Goal: Task Accomplishment & Management: Complete application form

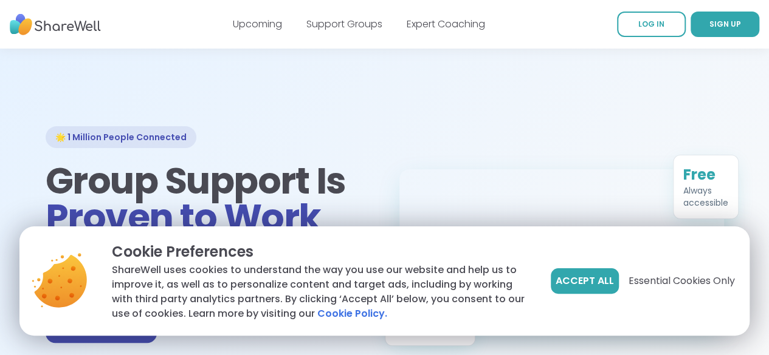
click at [596, 288] on span "Accept All" at bounding box center [584, 281] width 58 height 15
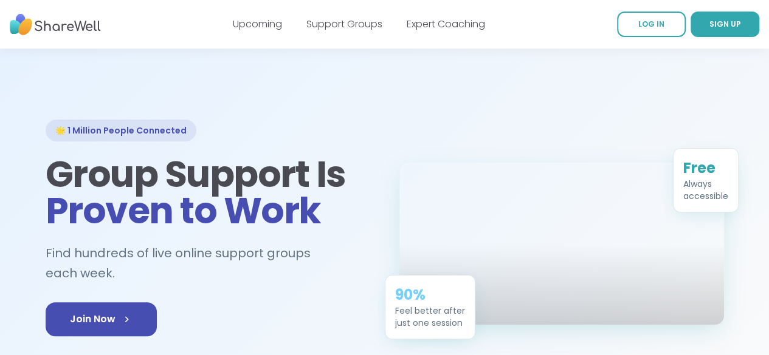
scroll to position [7, 0]
click at [709, 22] on span "SIGN UP" at bounding box center [725, 24] width 32 height 10
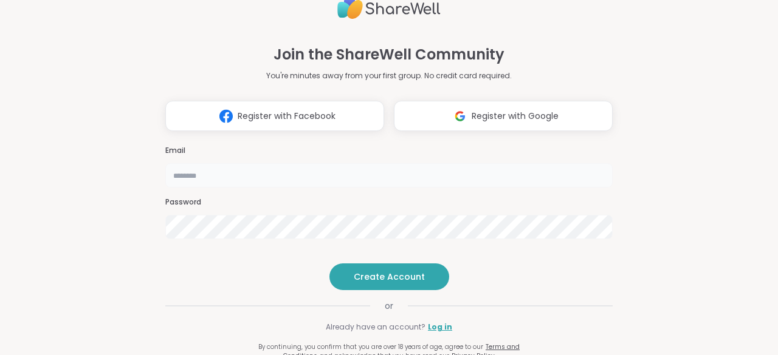
drag, startPoint x: 0, startPoint y: 0, endPoint x: 179, endPoint y: 157, distance: 238.1
click at [179, 163] on input "email" at bounding box center [388, 175] width 447 height 24
type input "**********"
click at [401, 283] on span "Create Account" at bounding box center [389, 277] width 71 height 12
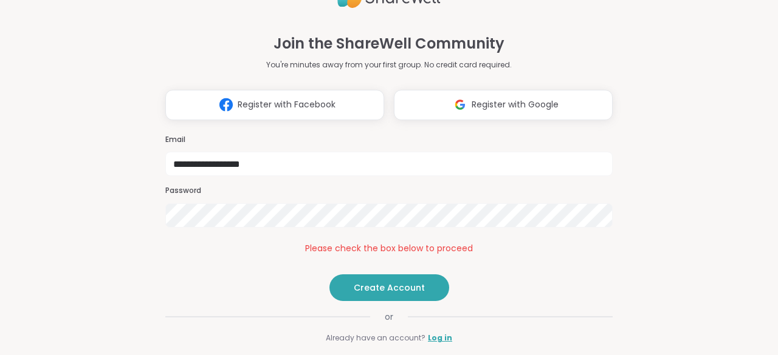
scroll to position [38, 0]
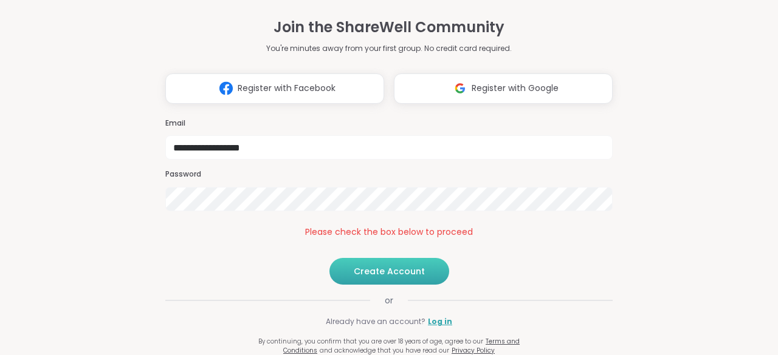
click at [385, 267] on span "Create Account" at bounding box center [389, 272] width 71 height 12
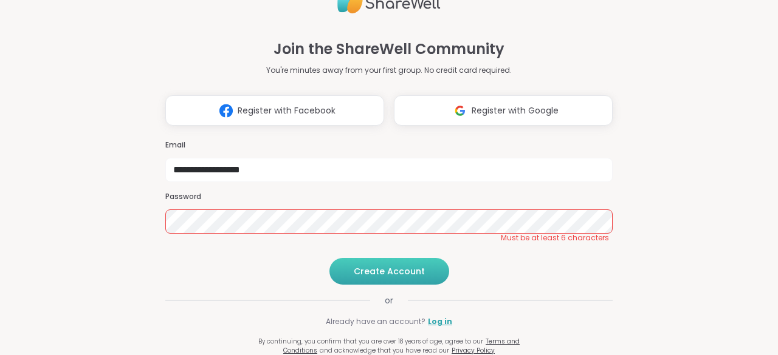
scroll to position [27, 0]
click at [405, 275] on span "Create Account" at bounding box center [389, 272] width 71 height 12
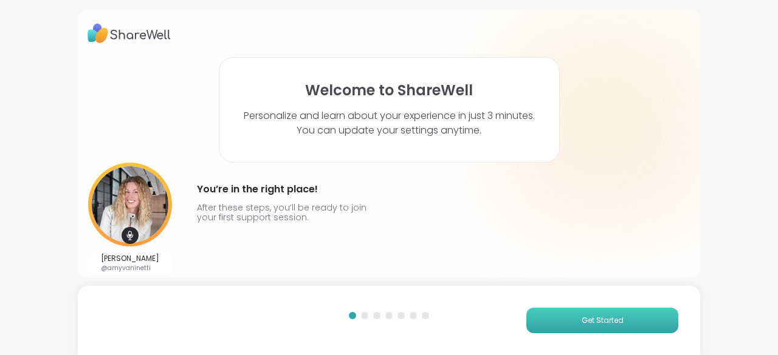
click at [606, 317] on span "Get Started" at bounding box center [602, 320] width 42 height 11
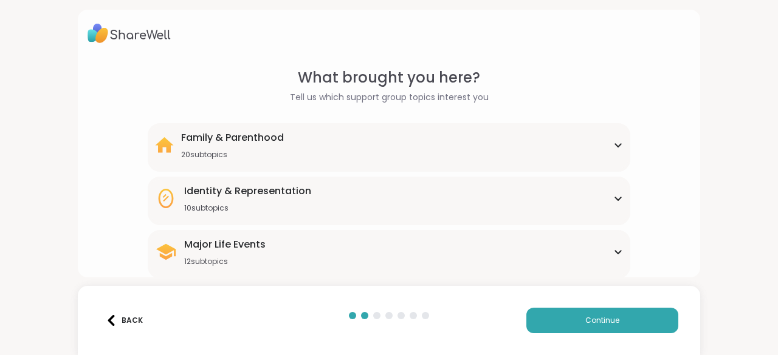
click at [613, 251] on icon at bounding box center [618, 252] width 10 height 6
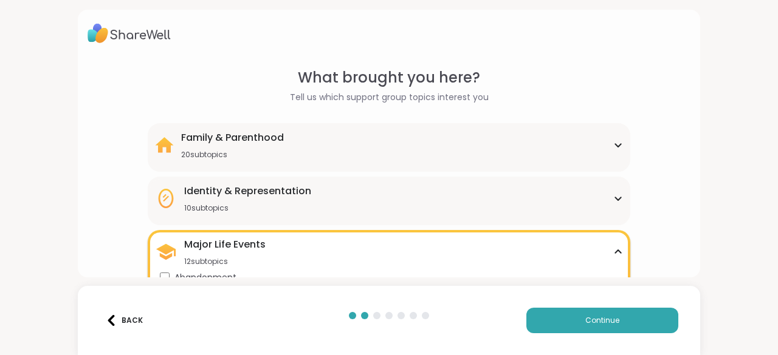
drag, startPoint x: 729, startPoint y: 221, endPoint x: 747, endPoint y: 202, distance: 25.4
click at [747, 202] on div "What brought you here? Tell us which support group topics interest you Family &…" at bounding box center [389, 177] width 778 height 355
click at [735, 202] on div "What brought you here? Tell us which support group topics interest you Family &…" at bounding box center [389, 177] width 778 height 355
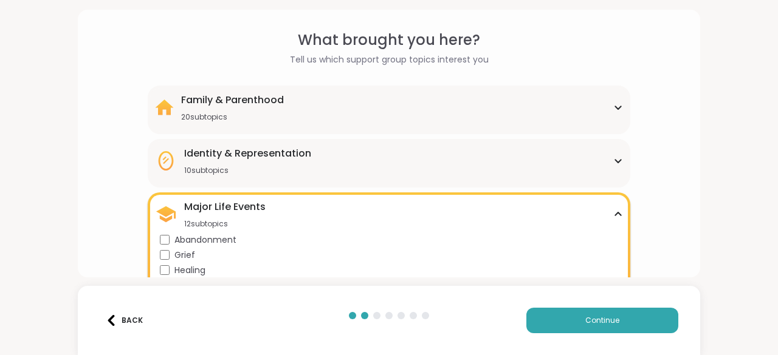
scroll to position [35, 0]
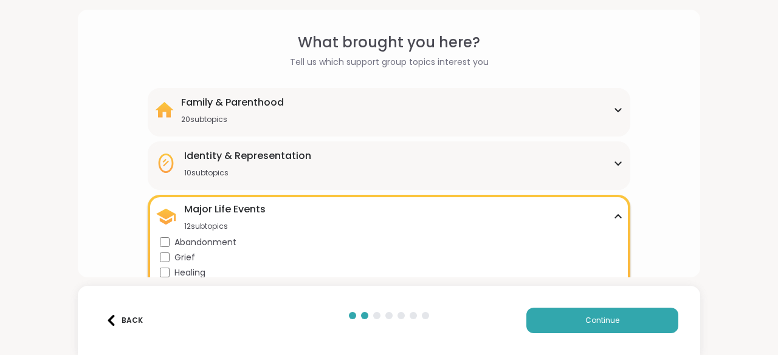
click at [260, 117] on div "20 subtopics" at bounding box center [232, 120] width 103 height 10
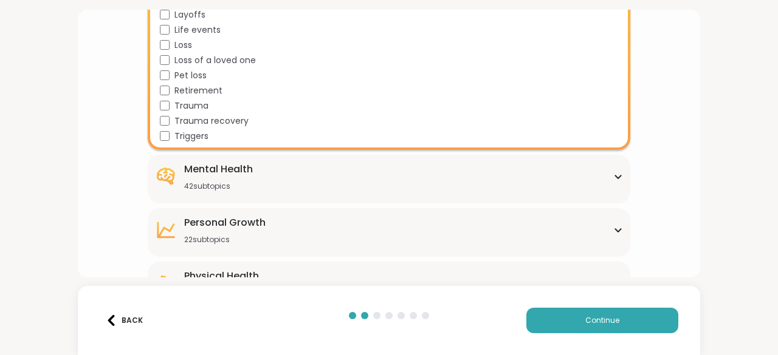
scroll to position [611, 0]
click at [227, 165] on div "Mental Health" at bounding box center [218, 168] width 69 height 15
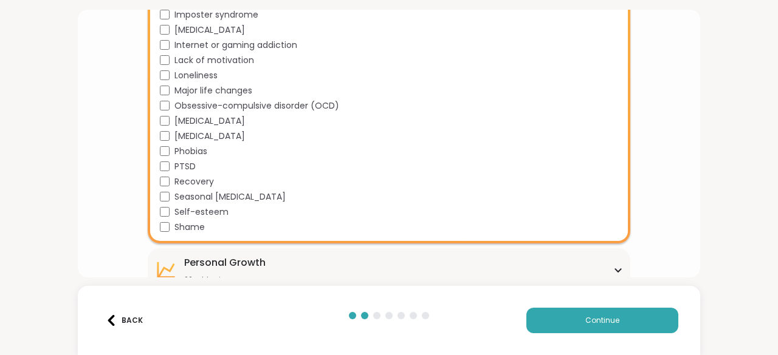
scroll to position [1303, 0]
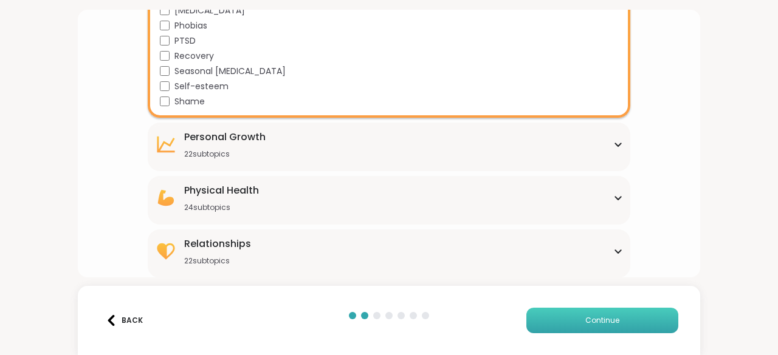
click at [612, 318] on button "Continue" at bounding box center [602, 321] width 152 height 26
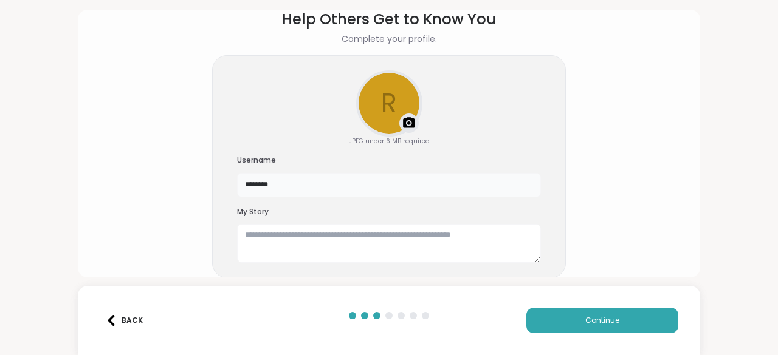
click at [272, 183] on input "********" at bounding box center [389, 185] width 304 height 24
click at [252, 238] on textarea at bounding box center [389, 243] width 304 height 39
click at [268, 186] on input "********" at bounding box center [389, 185] width 304 height 24
type input "*"
click at [268, 186] on input "text" at bounding box center [389, 185] width 304 height 24
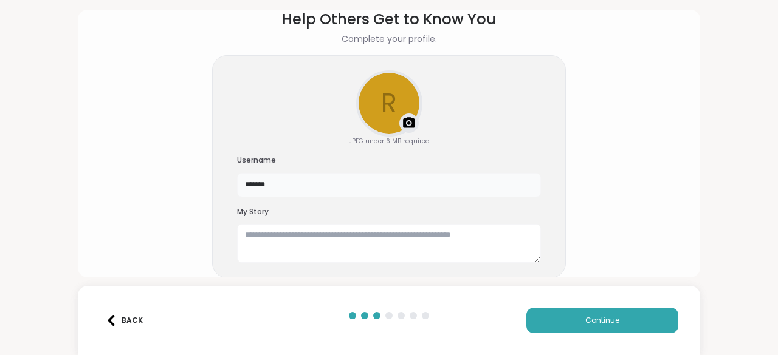
type input "*******"
click at [245, 236] on textarea at bounding box center [389, 243] width 304 height 39
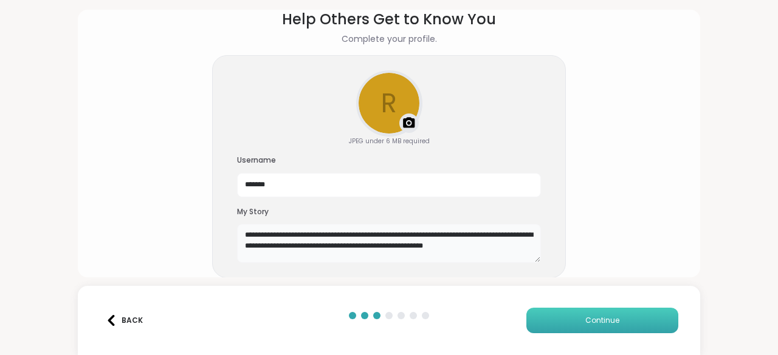
type textarea "**********"
click at [587, 321] on span "Continue" at bounding box center [602, 320] width 34 height 11
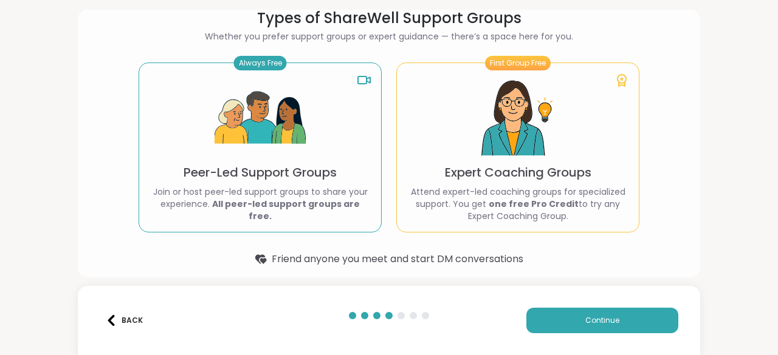
click at [258, 180] on p "Peer-Led Support Groups" at bounding box center [259, 172] width 153 height 17
click at [253, 187] on div "Always Free Peer-Led Support Groups Join or host peer-led support groups to sha…" at bounding box center [260, 148] width 243 height 170
click at [577, 329] on button "Continue" at bounding box center [602, 321] width 152 height 26
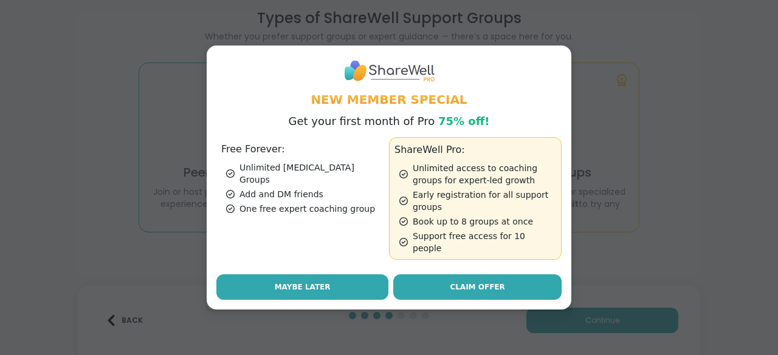
click at [327, 284] on button "Maybe Later" at bounding box center [302, 288] width 172 height 26
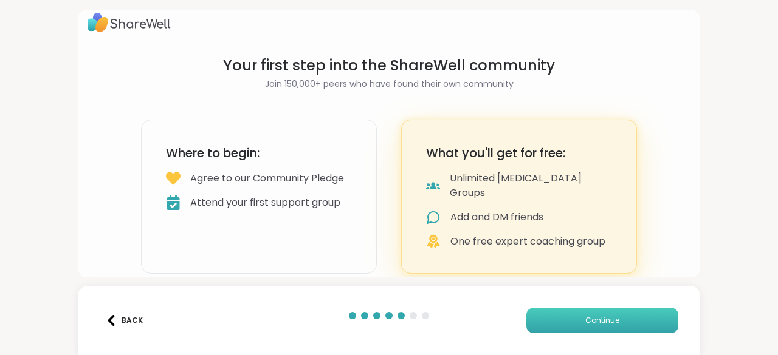
click at [589, 322] on span "Continue" at bounding box center [602, 320] width 34 height 11
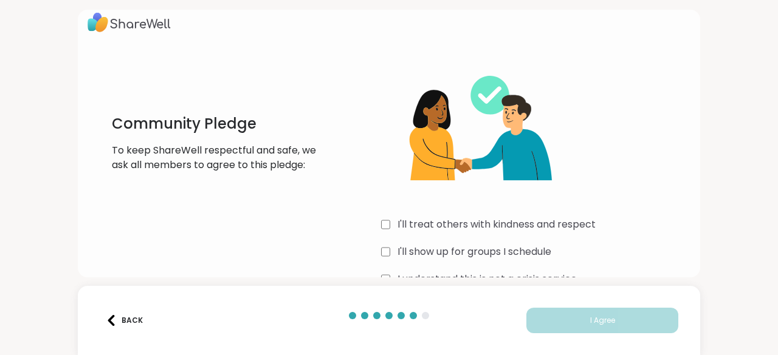
scroll to position [42, 0]
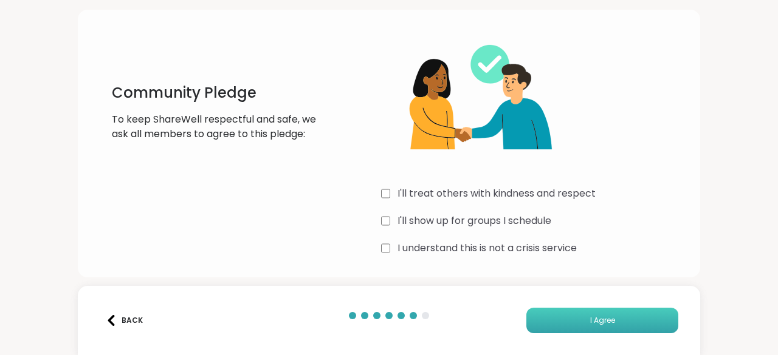
click at [590, 323] on span "I Agree" at bounding box center [602, 320] width 25 height 11
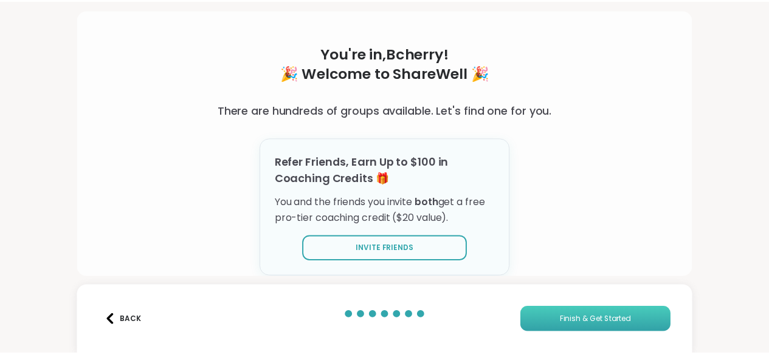
scroll to position [38, 0]
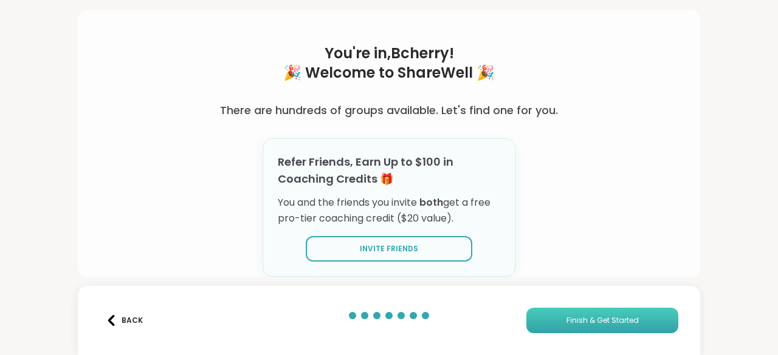
click at [598, 321] on span "Finish & Get Started" at bounding box center [602, 320] width 72 height 11
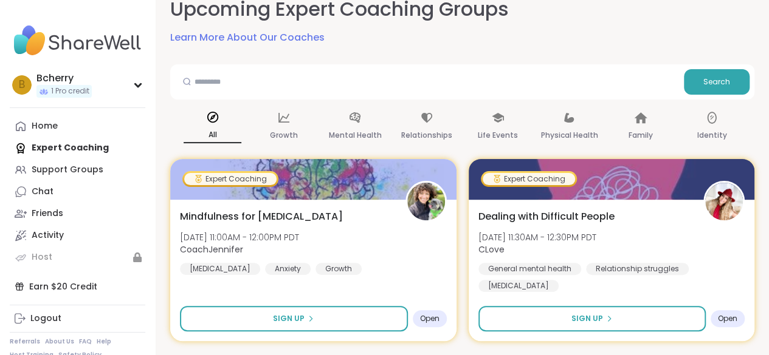
scroll to position [84, 0]
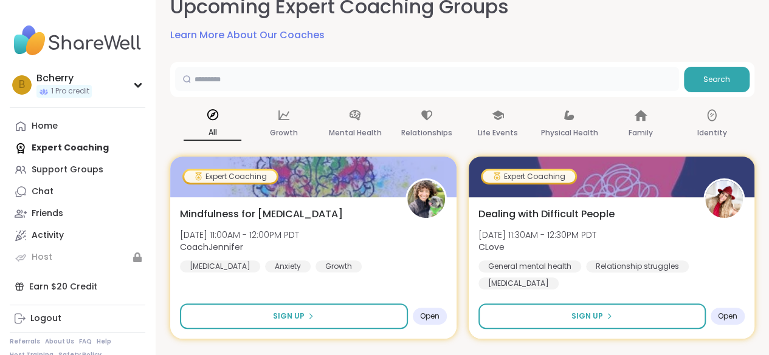
click at [200, 83] on input "text" at bounding box center [427, 79] width 504 height 24
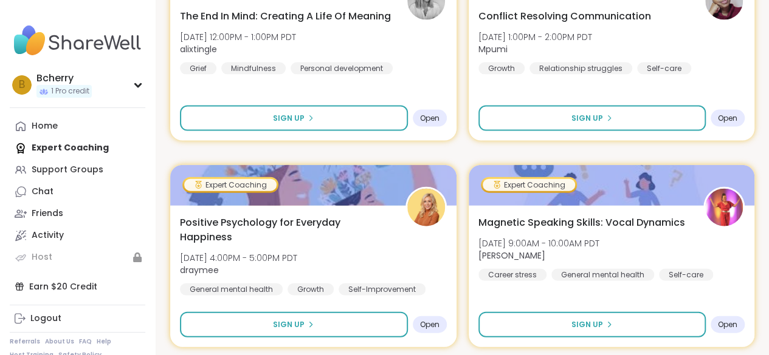
scroll to position [3629, 0]
